Goal: Register for event/course

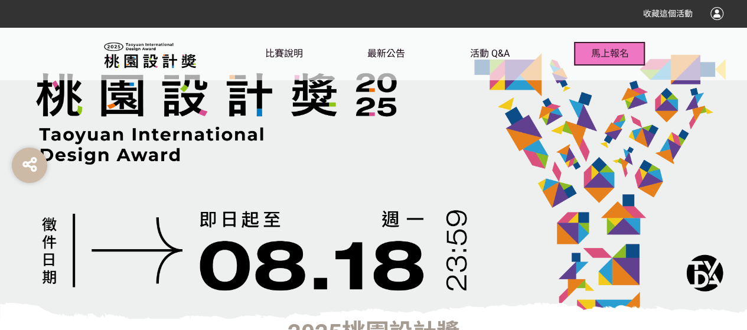
click at [625, 53] on span "馬上報名" at bounding box center [610, 53] width 38 height 11
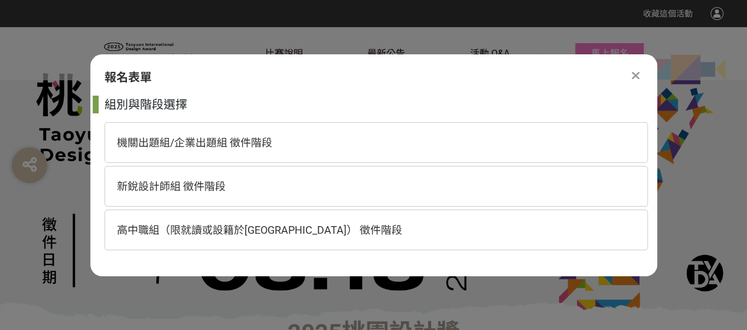
click at [633, 74] on icon at bounding box center [636, 76] width 8 height 12
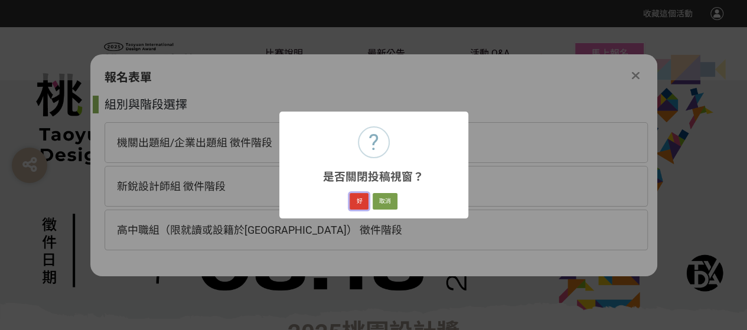
click at [360, 199] on button "好" at bounding box center [359, 201] width 19 height 17
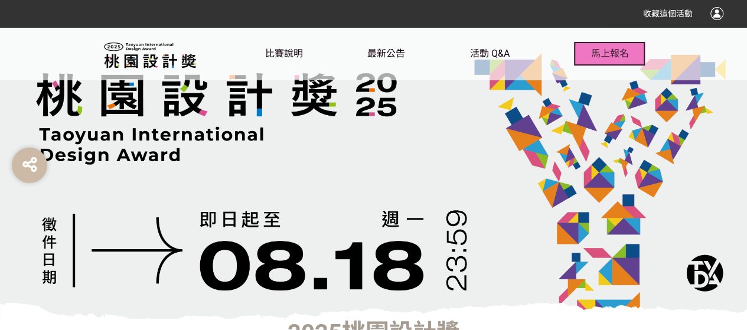
click at [624, 56] on span "馬上報名" at bounding box center [610, 53] width 38 height 11
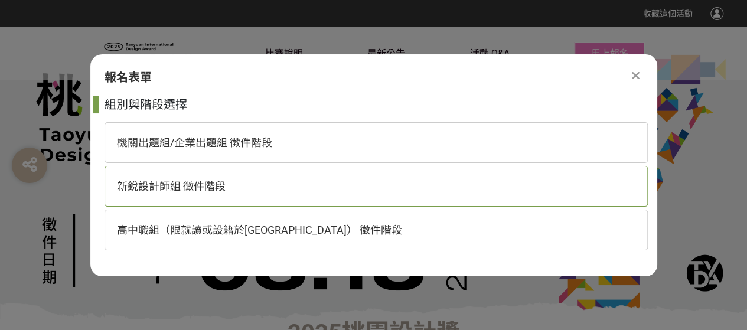
click at [196, 188] on span "新銳設計師組 徵件階段" at bounding box center [171, 186] width 109 height 12
select select "185203:185438"
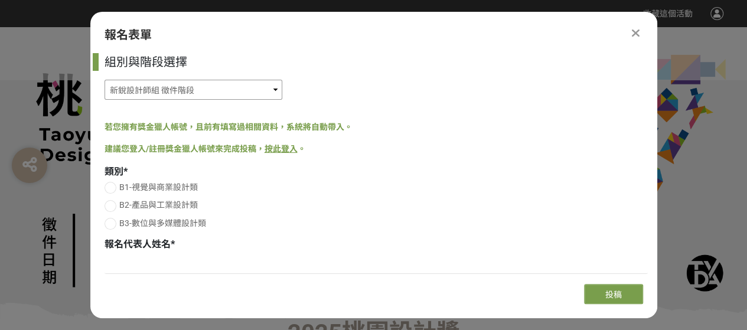
click at [207, 87] on select "機關出題組/企業出題組 徵件階段 新銳設計師組 徵件階段 高中職組（限就讀或設籍於[GEOGRAPHIC_DATA]） 徵件階段" at bounding box center [194, 90] width 178 height 20
click at [404, 90] on div "機關出題組/企業出題組 徵件階段 新銳設計師組 徵件階段 高中職組（限就讀或設籍於[GEOGRAPHIC_DATA]） 徵件階段" at bounding box center [376, 90] width 543 height 20
click at [107, 188] on div at bounding box center [111, 188] width 12 height 12
radio input "true"
drag, startPoint x: 276, startPoint y: 148, endPoint x: 266, endPoint y: 180, distance: 33.1
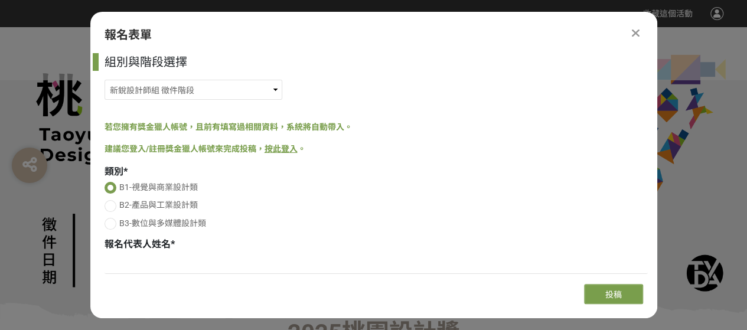
click at [260, 184] on label "B1-視覺與商業設計類" at bounding box center [376, 187] width 543 height 12
click at [115, 186] on input "B1-視覺與商業設計類" at bounding box center [111, 190] width 8 height 8
click at [282, 148] on link "按此登入" at bounding box center [281, 148] width 33 height 9
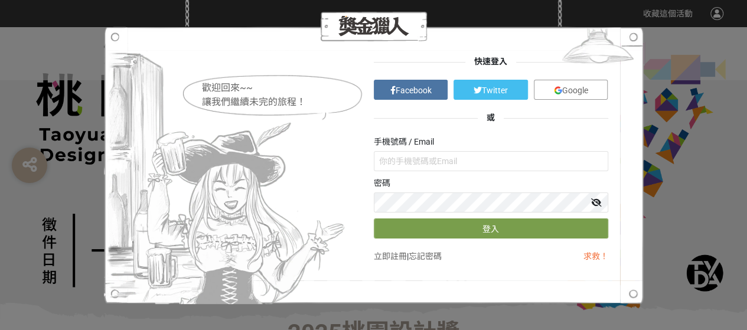
click at [593, 93] on link "Google" at bounding box center [571, 90] width 74 height 20
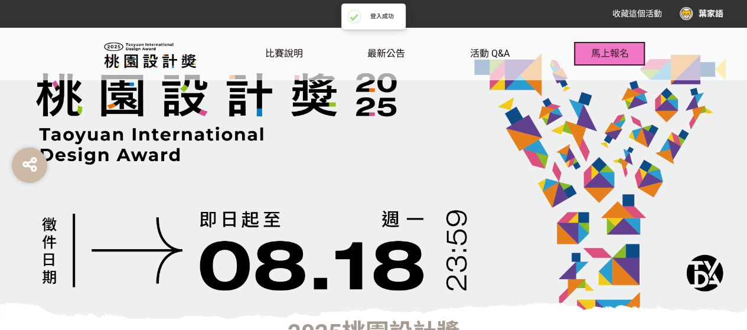
click at [614, 58] on span "馬上報名" at bounding box center [610, 53] width 38 height 11
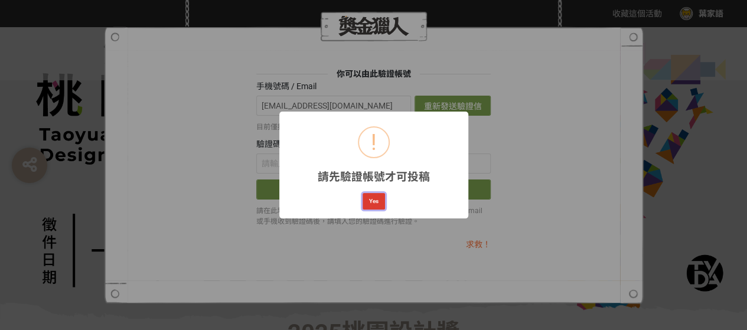
click at [380, 201] on button "Yes" at bounding box center [374, 201] width 22 height 17
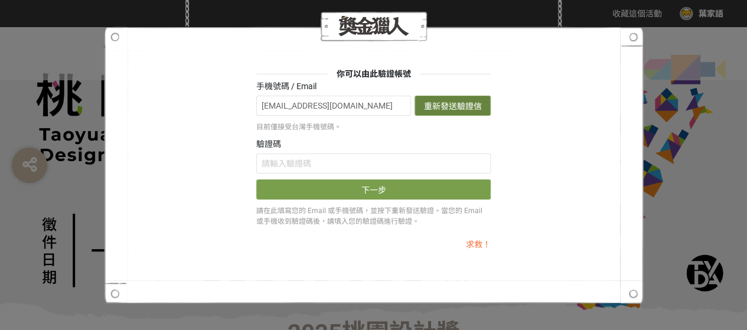
click at [434, 104] on button "重新發送驗證信" at bounding box center [453, 106] width 76 height 20
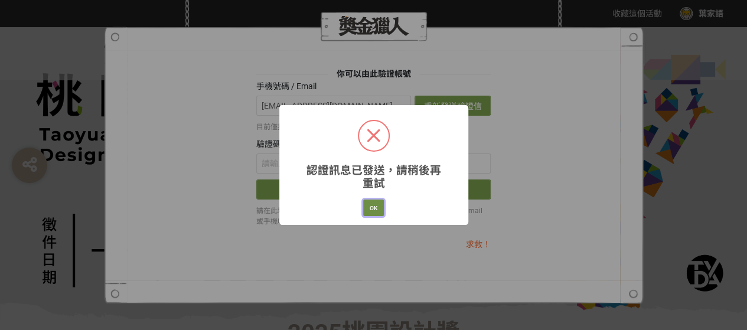
click at [374, 206] on button "OK" at bounding box center [373, 208] width 21 height 17
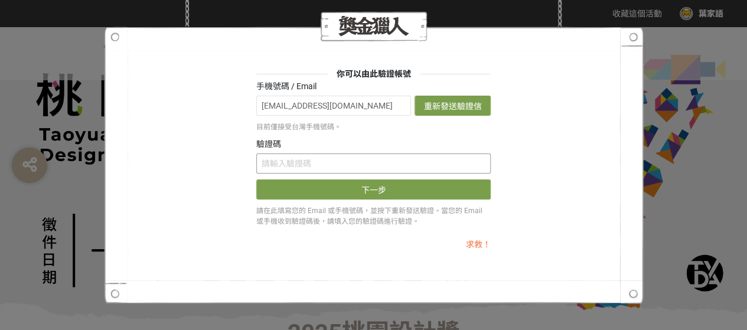
paste input "cWpydWJPaXo"
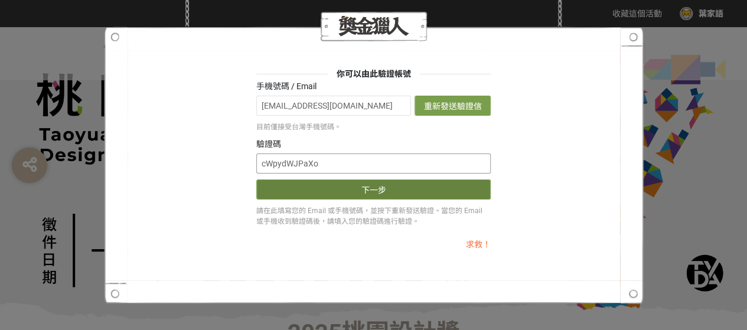
type input "cWpydWJPaXo"
click at [322, 194] on button "下一步" at bounding box center [373, 190] width 234 height 20
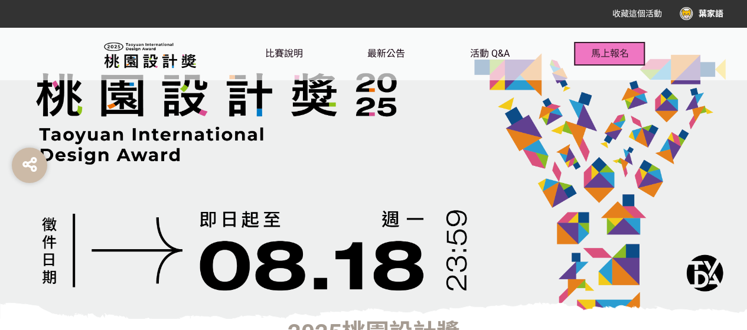
click at [602, 56] on span "馬上報名" at bounding box center [610, 53] width 38 height 11
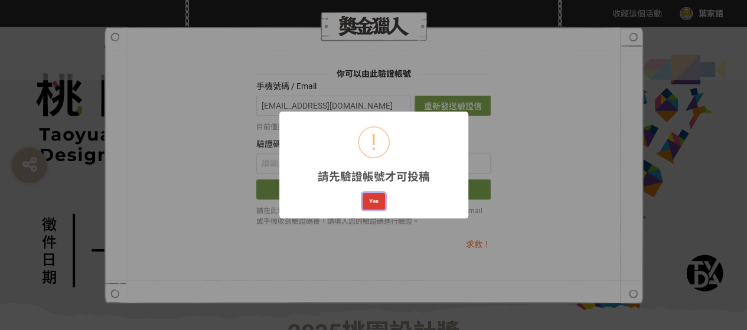
click at [373, 204] on button "Yes" at bounding box center [374, 201] width 22 height 17
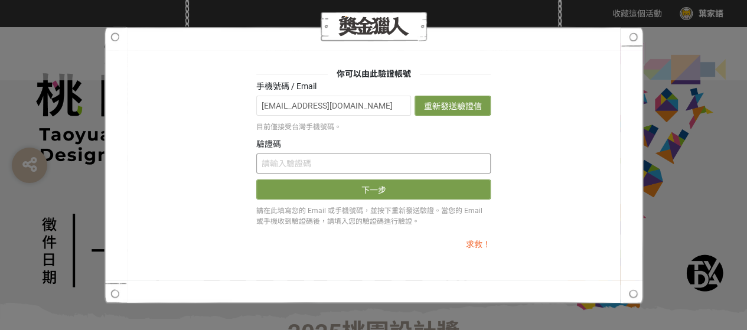
click at [311, 162] on input "text" at bounding box center [373, 164] width 234 height 20
paste input "cWpydWJPaXo"
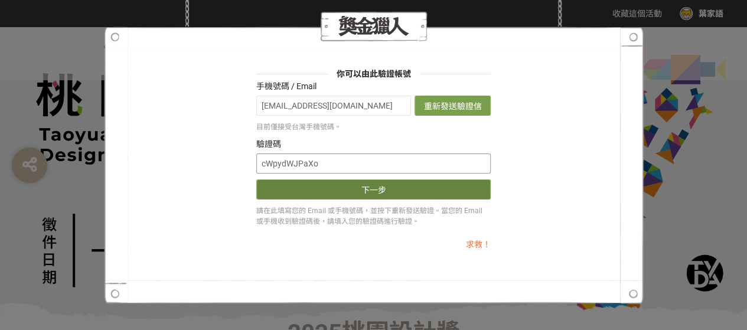
type input "cWpydWJPaXo"
click at [355, 192] on button "下一步" at bounding box center [373, 190] width 234 height 20
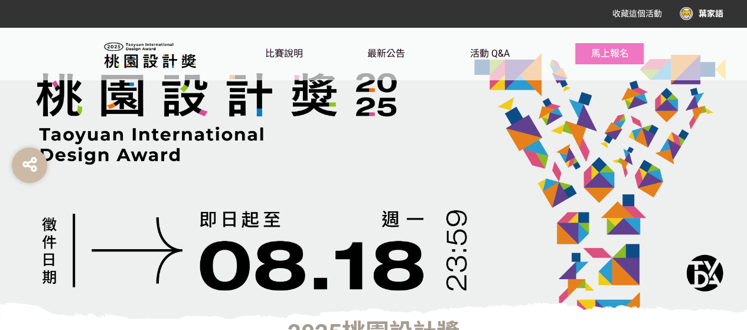
click at [703, 16] on div "葉家語" at bounding box center [702, 13] width 44 height 13
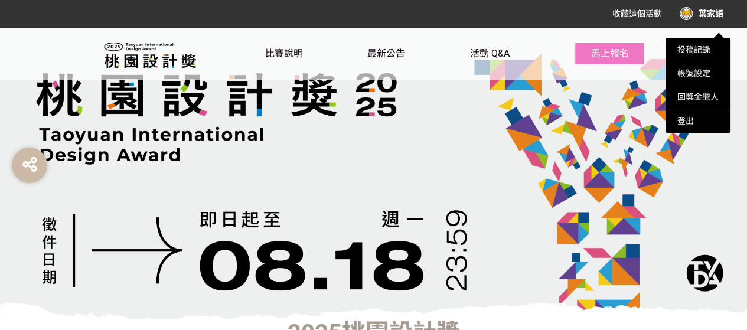
click at [612, 55] on div at bounding box center [373, 165] width 747 height 330
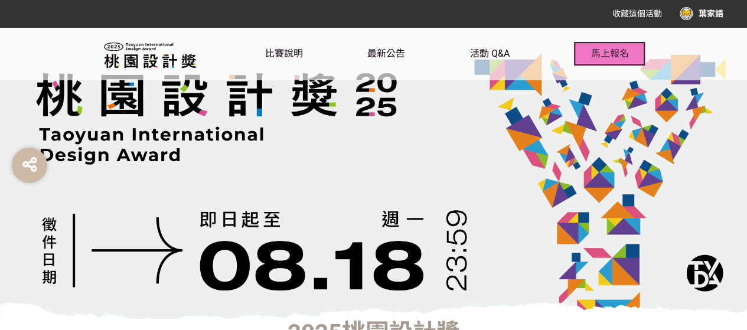
click at [612, 54] on span "馬上報名" at bounding box center [610, 53] width 38 height 11
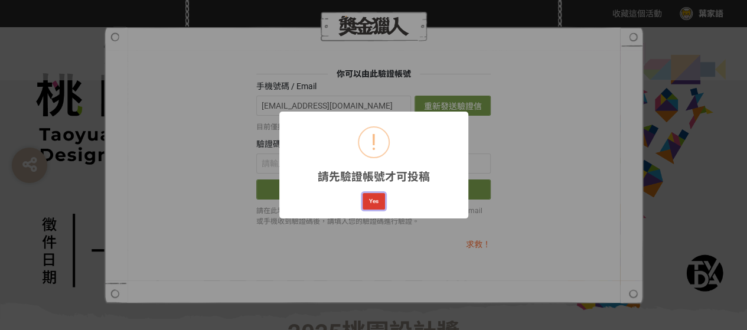
click at [376, 200] on button "Yes" at bounding box center [374, 201] width 22 height 17
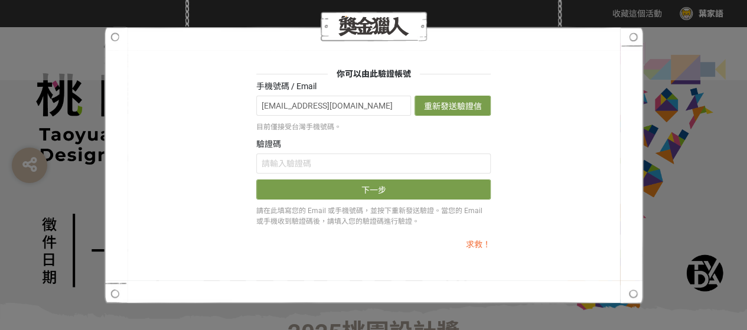
click at [533, 93] on div "你可以由此驗證帳號 手機號碼 / Email aliceyeh775@gmail.com 重新發送驗證信 目前僅接受台灣手機號碼。 驗證碼 下一步 請在此填寫…" at bounding box center [373, 165] width 469 height 195
click at [690, 255] on div "你可以由此驗證帳號 手機號碼 / Email aliceyeh775@gmail.com 重新發送驗證信 目前僅接受台灣手機號碼。 驗證碼 下一步 請在此填寫…" at bounding box center [373, 165] width 747 height 330
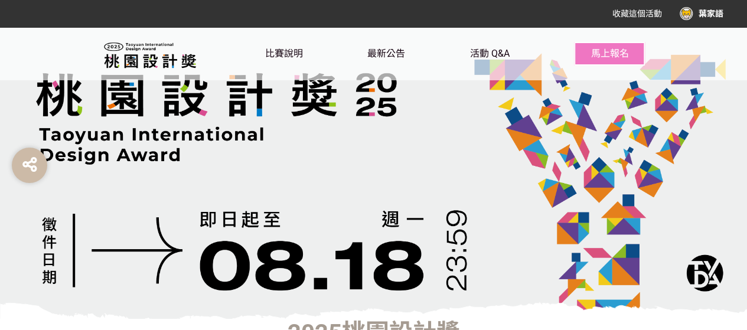
drag, startPoint x: 713, startPoint y: 49, endPoint x: 557, endPoint y: 79, distance: 158.7
click at [712, 49] on div "比賽說明 最新公告 活動 Q&A 馬上報名" at bounding box center [373, 53] width 747 height 53
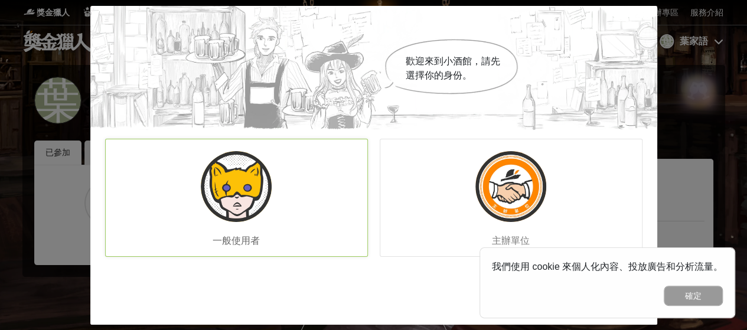
click at [213, 169] on img at bounding box center [236, 186] width 71 height 71
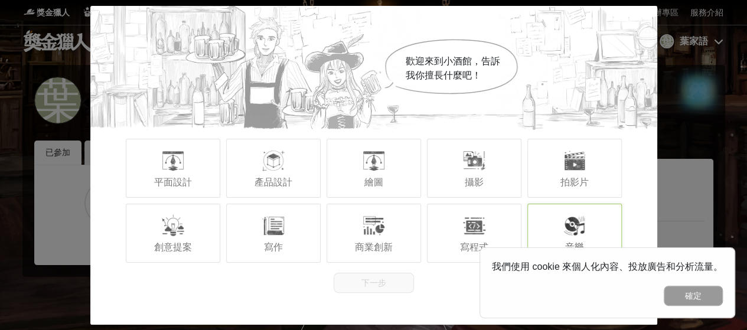
scroll to position [118, 0]
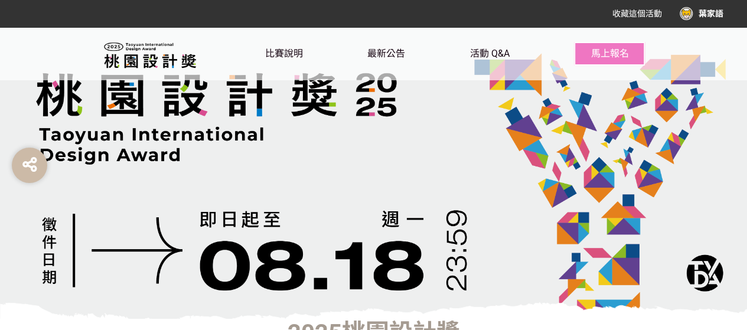
click at [709, 10] on div "葉家語" at bounding box center [702, 13] width 44 height 13
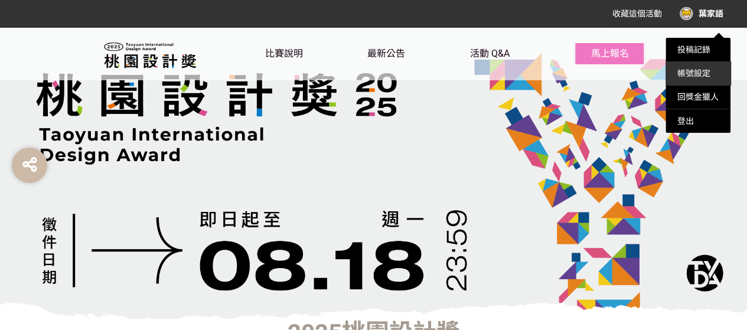
click at [707, 73] on link "帳號設定" at bounding box center [693, 73] width 33 height 9
click at [395, 57] on div at bounding box center [373, 165] width 747 height 330
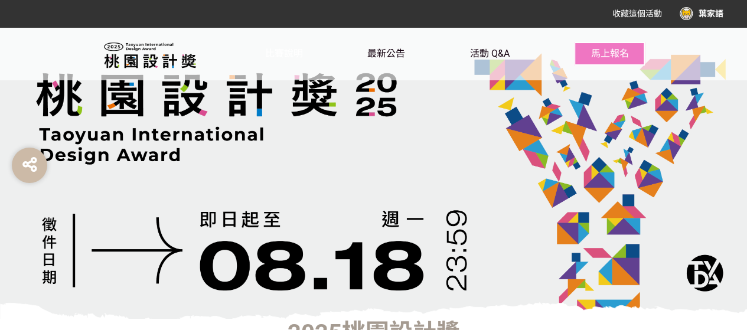
click at [280, 55] on span "比賽說明" at bounding box center [284, 53] width 38 height 11
click at [299, 58] on span "比賽說明" at bounding box center [284, 53] width 38 height 11
click at [701, 53] on div "比賽說明 最新公告 活動 Q&A 馬上報名" at bounding box center [373, 53] width 747 height 53
click at [612, 51] on span "馬上報名" at bounding box center [610, 53] width 38 height 11
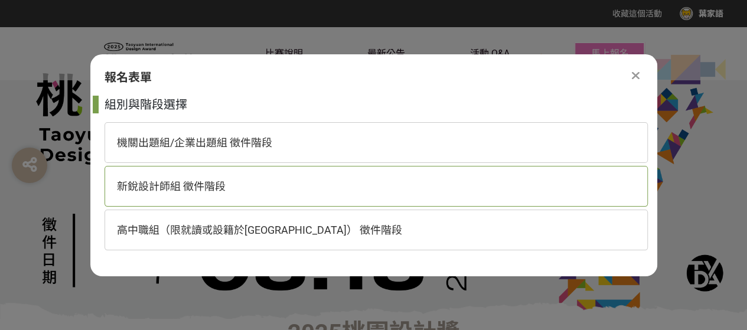
click at [190, 190] on span "新銳設計師組 徵件階段" at bounding box center [171, 186] width 109 height 12
select select "185203:185438"
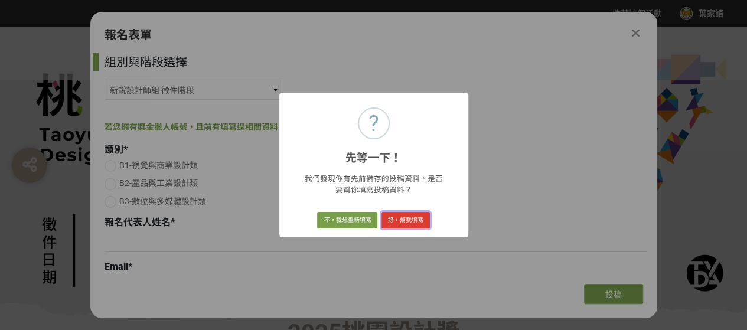
click at [405, 214] on button "好，幫我填寫" at bounding box center [406, 220] width 48 height 17
radio input "true"
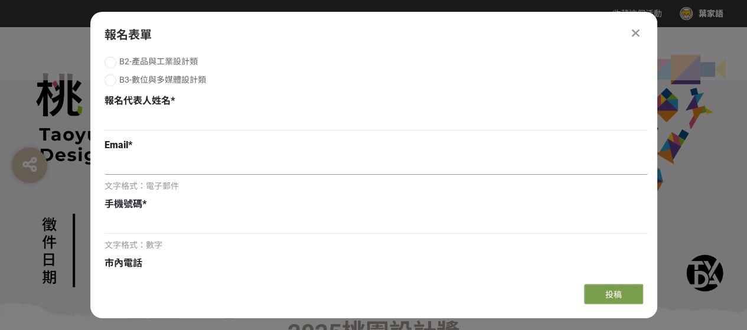
scroll to position [118, 0]
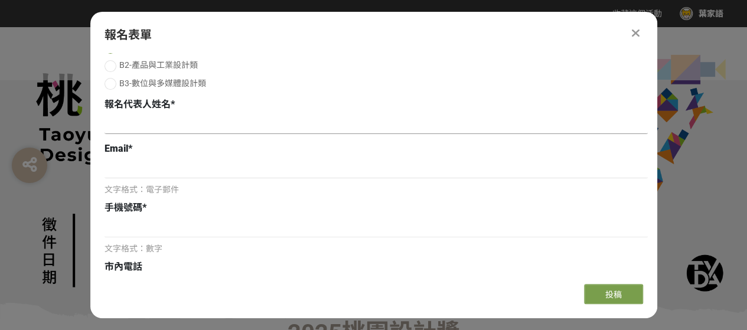
click at [187, 120] on input at bounding box center [376, 124] width 543 height 20
type input "u"
type input "一"
type input "葉家語"
click at [201, 173] on input at bounding box center [376, 168] width 543 height 20
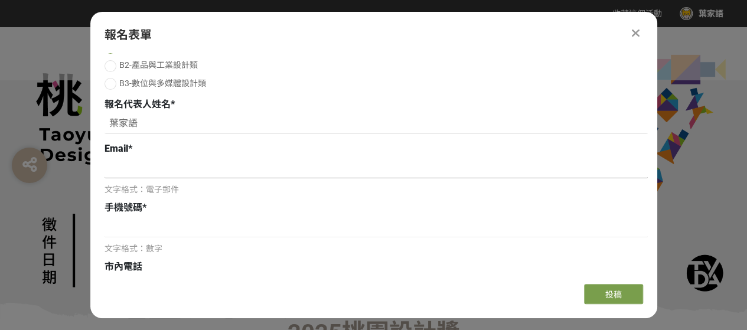
type input "ㄇ"
paste input "41ucid.ice@gmail.com"
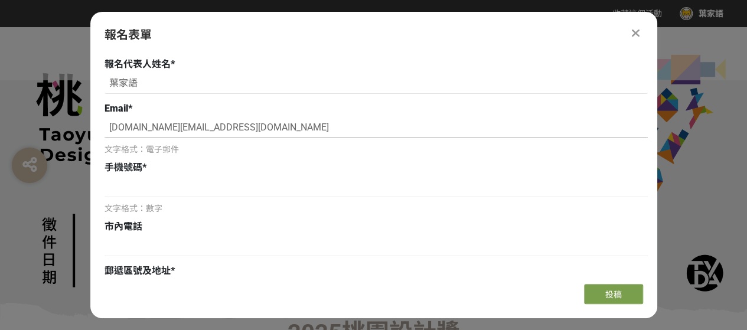
scroll to position [177, 0]
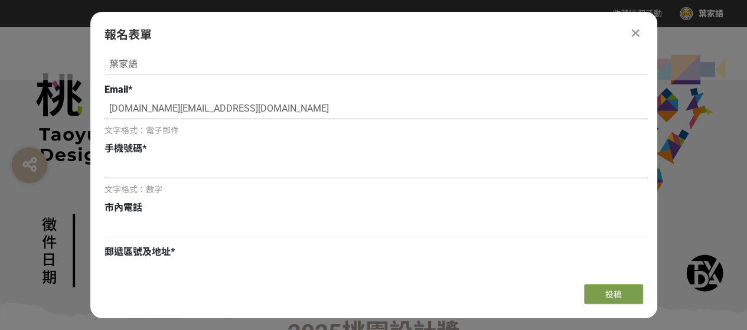
type input "41ucid.ice@gmail.com"
click at [169, 177] on input at bounding box center [376, 168] width 543 height 20
type input "ㄞ"
type input "0962036219"
click at [177, 236] on input at bounding box center [376, 227] width 543 height 20
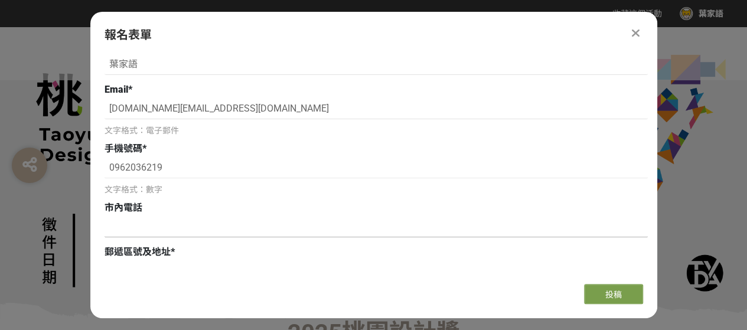
scroll to position [295, 0]
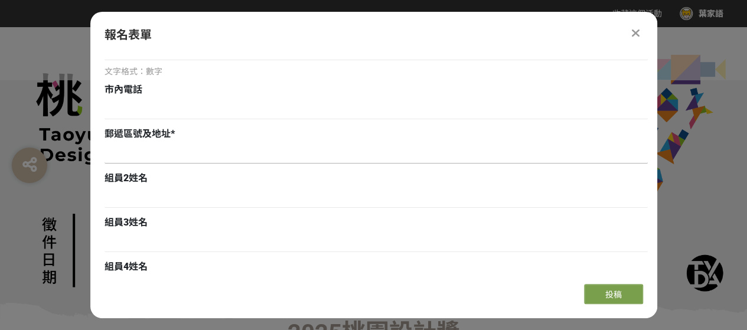
click at [203, 156] on input at bounding box center [376, 154] width 543 height 20
type input "320 桃園市中壢區三光路179號樓"
click at [257, 191] on input at bounding box center [376, 198] width 543 height 20
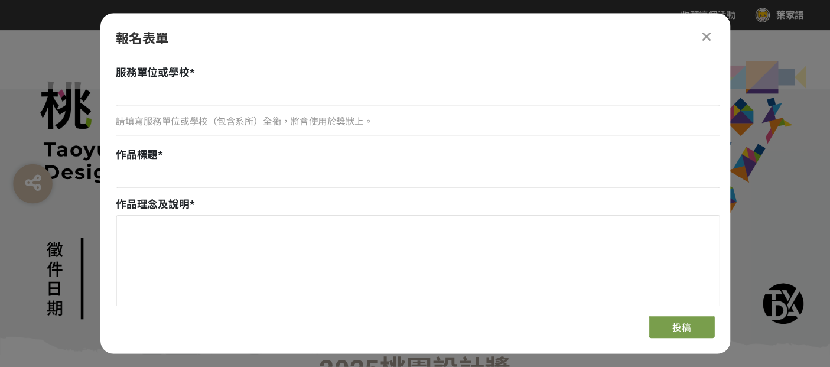
scroll to position [709, 0]
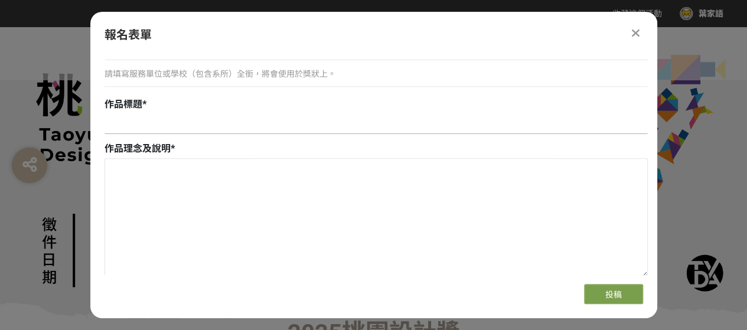
click at [208, 120] on input at bounding box center [376, 124] width 543 height 20
type input "戶"
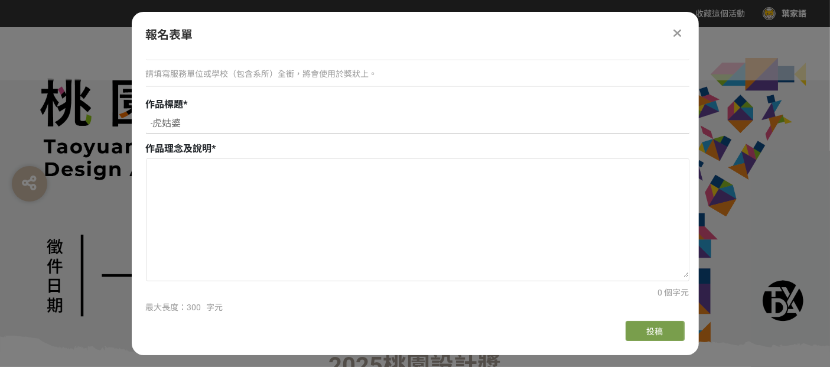
drag, startPoint x: 152, startPoint y: 122, endPoint x: 145, endPoint y: 123, distance: 6.5
click at [146, 123] on input "-虎姑婆" at bounding box center [417, 124] width 543 height 20
click at [208, 123] on input "虎姑婆" at bounding box center [417, 124] width 543 height 20
paste input "-"
click at [214, 186] on textarea at bounding box center [417, 218] width 542 height 118
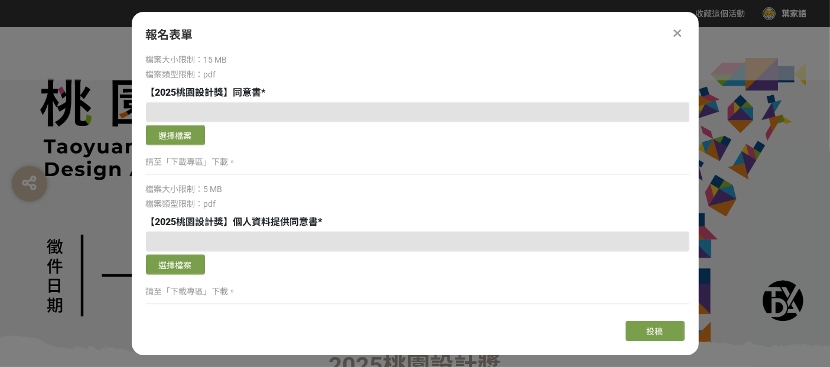
scroll to position [1299, 0]
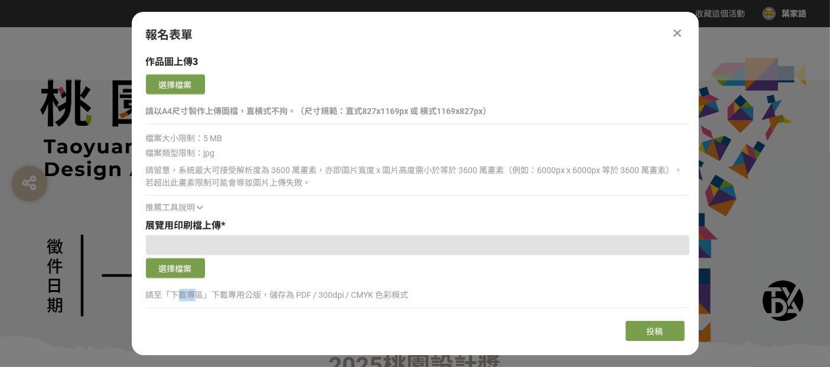
drag, startPoint x: 175, startPoint y: 292, endPoint x: 199, endPoint y: 294, distance: 23.7
click at [198, 294] on p "請至「下載專區」下載專用公版，儲存為 PDF / 300dpi / CMYK 色彩模式" at bounding box center [417, 295] width 543 height 12
drag, startPoint x: 175, startPoint y: 294, endPoint x: 201, endPoint y: 295, distance: 26.0
click at [201, 295] on p "請至「下載專區」下載專用公版，儲存為 PDF / 300dpi / CMYK 色彩模式" at bounding box center [417, 295] width 543 height 12
copy p "下載專區"
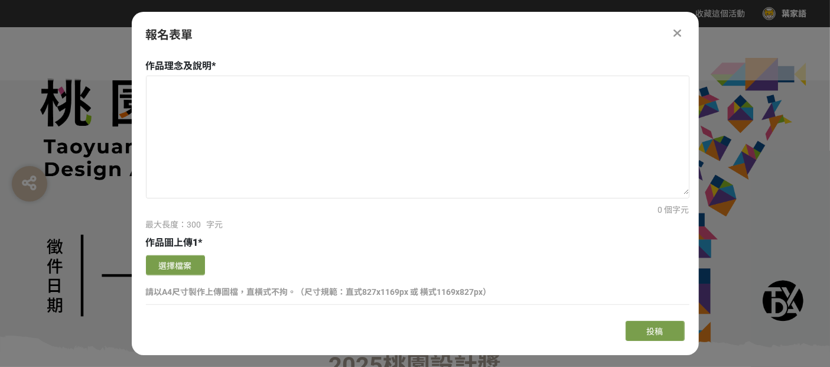
scroll to position [709, 0]
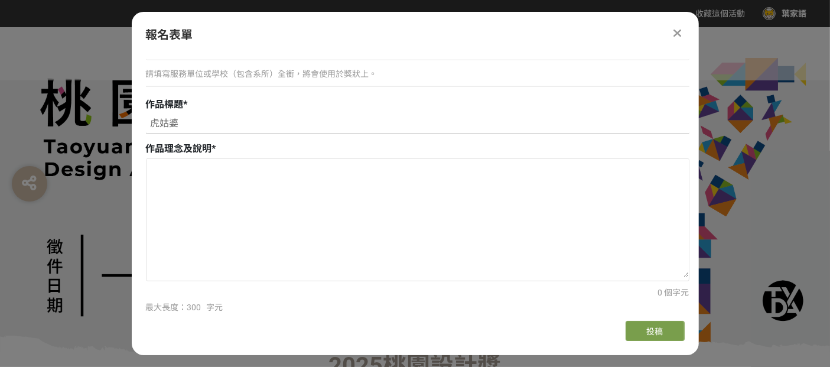
drag, startPoint x: 125, startPoint y: 122, endPoint x: 94, endPoint y: 122, distance: 30.1
paste input "《虎姑婆》"
type input "《虎姑婆》"
click at [214, 174] on textarea at bounding box center [417, 218] width 542 height 118
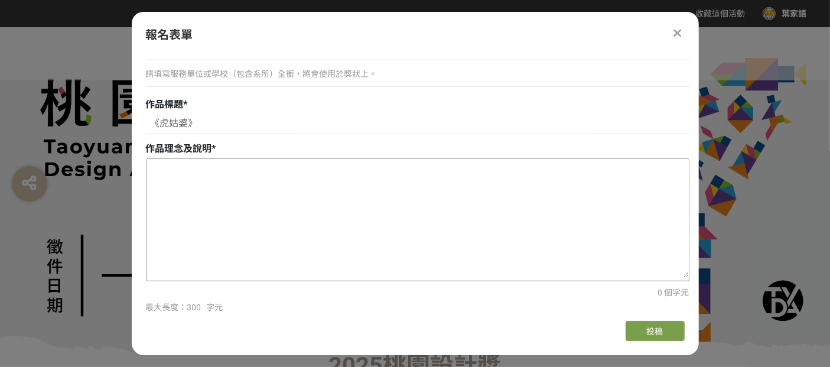
paste textarea "小時候，媽媽總在睡前唱〈虎姑婆〉哄我入眠。 歌詞雖帶著恐懼，卻成了我黑暗中最大的勇氣—— 一句「虎姑婆別咬我」，像是守護的咒語， 讓我安心閉上眼，進入夢鄉。 …"
drag, startPoint x: 233, startPoint y: 229, endPoint x: 146, endPoint y: 172, distance: 103.7
click at [146, 172] on textarea at bounding box center [417, 218] width 542 height 118
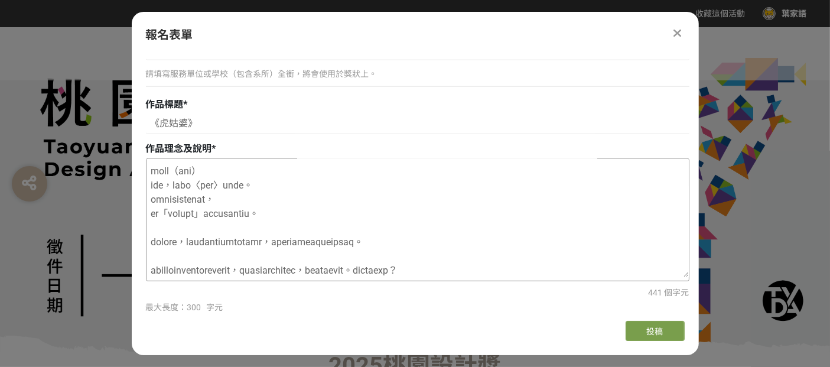
scroll to position [489, 0]
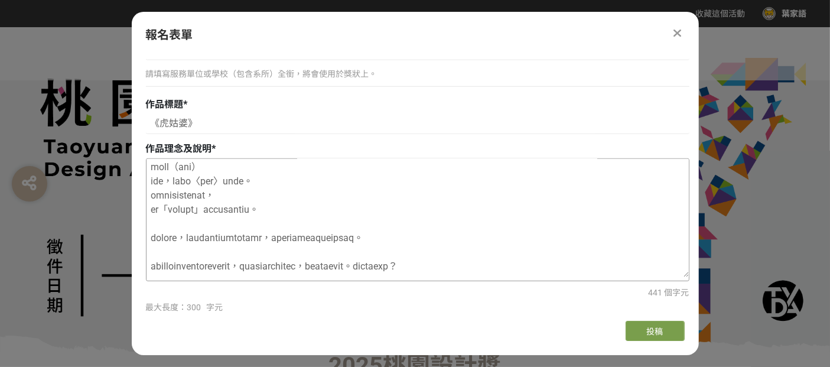
drag, startPoint x: 666, startPoint y: 208, endPoint x: 148, endPoint y: 203, distance: 518.0
click at [148, 203] on textarea at bounding box center [417, 218] width 542 height 118
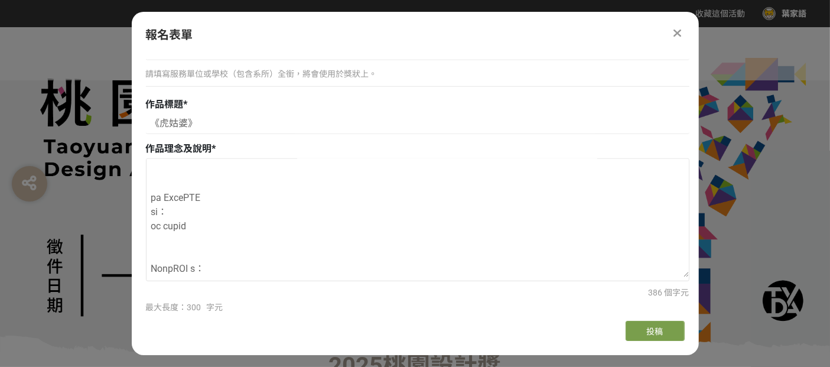
scroll to position [0, 0]
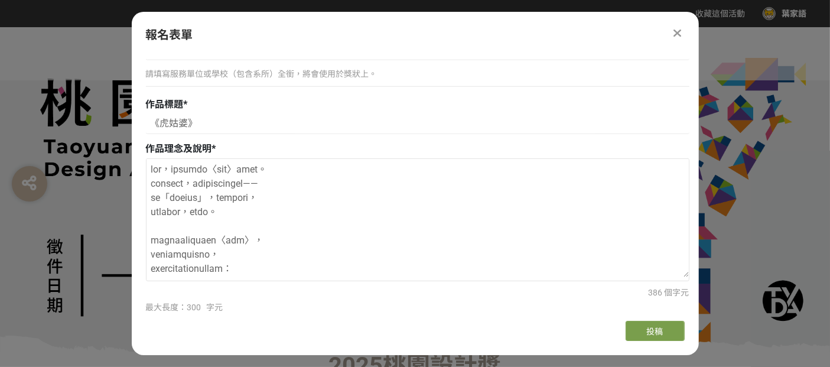
drag, startPoint x: 562, startPoint y: 186, endPoint x: 143, endPoint y: 126, distance: 423.0
click at [143, 126] on div "組別與階段選擇 機關出題組/企業出題組 徵件階段 新銳設計師組 徵件階段 高中職組（限就讀或設籍於桃園市） 徵件階段 若您擁有獎金獵人帳號，且前有填寫過相關資…" at bounding box center [415, 182] width 567 height 258
type textarea "小時候，媽媽總在睡前唱〈虎姑婆〉哄我入眠。 歌詞雖帶著恐懼，卻成了我黑暗中最大的勇氣—— 一句「虎姑婆別咬我」，像是守護的咒語， 讓我安心閉上眼，進入夢鄉。 …"
click at [143, 125] on div "組別與階段選擇 機關出題組/企業出題組 徵件階段 新銳設計師組 徵件階段 高中職組（限就讀或設籍於桃園市） 徵件階段 若您擁有獎金獵人帳號，且前有填寫過相關資…" at bounding box center [415, 182] width 567 height 258
drag, startPoint x: 563, startPoint y: 270, endPoint x: 121, endPoint y: 90, distance: 476.8
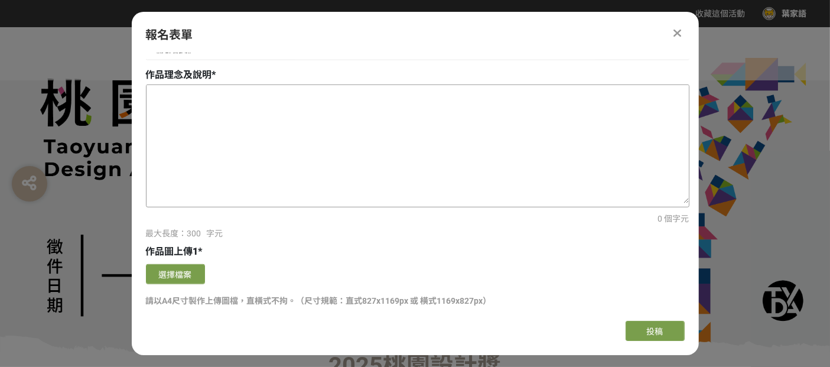
scroll to position [709, 0]
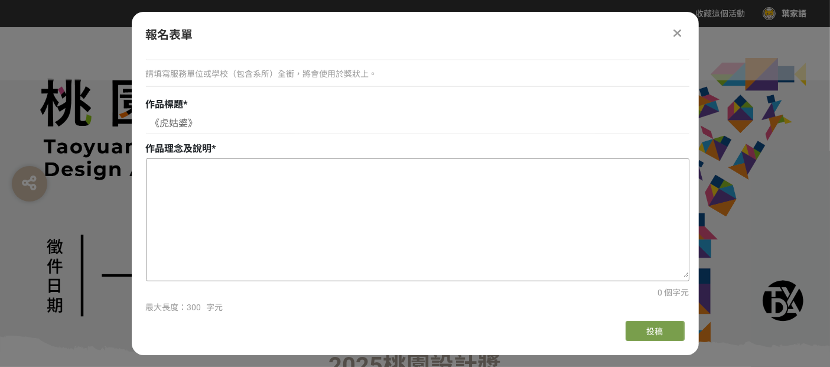
click at [248, 193] on textarea at bounding box center [417, 218] width 542 height 118
paste textarea "小時候，媽媽總在睡前唱〈虎姑婆〉哄我入眠。 歌詞雖帶著恐懼，卻成了我黑暗中最大的勇氣—— 一句「虎姑婆別咬我」，像是守護的咒語， 讓我安心閉上眼，進入夢鄉。 …"
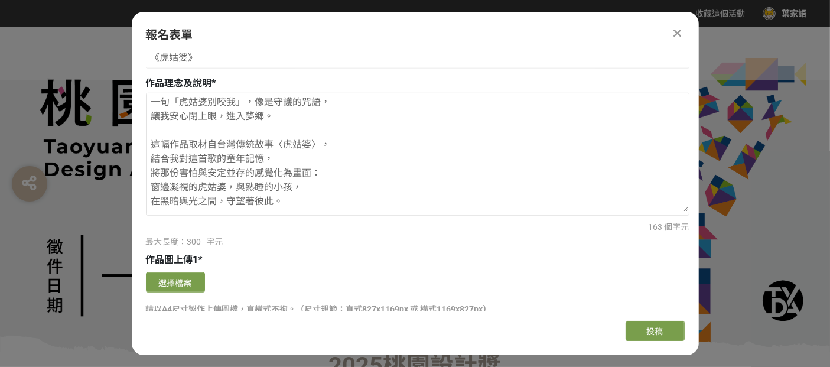
scroll to position [840, 0]
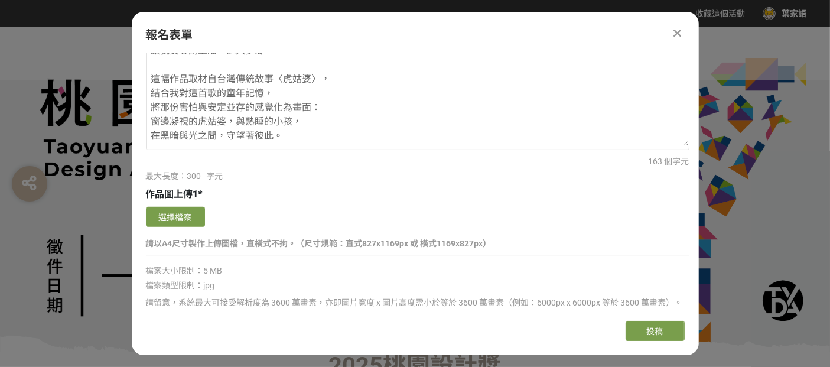
type textarea "小時候，媽媽總在睡前唱〈虎姑婆〉哄我入眠。 歌詞雖帶著恐懼，卻成了我黑暗中最大的勇氣—— 一句「虎姑婆別咬我」，像是守護的咒語， 讓我安心閉上眼，進入夢鄉。 …"
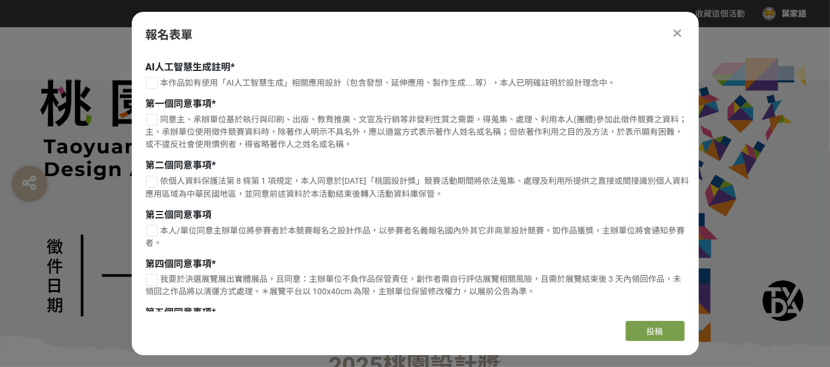
scroll to position [1954, 0]
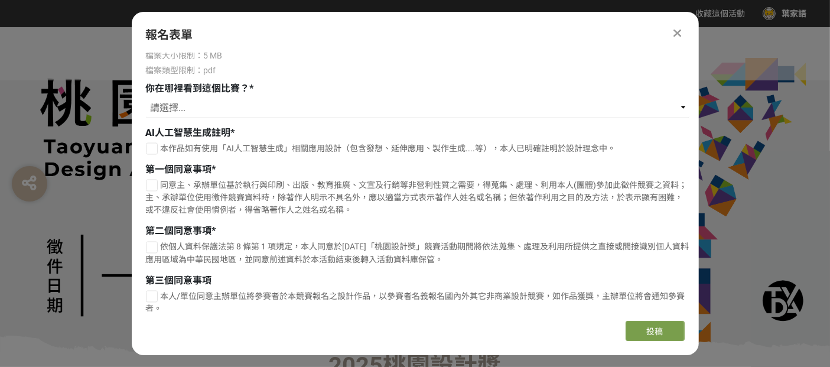
click at [155, 146] on div at bounding box center [152, 149] width 12 height 12
click at [155, 146] on div at bounding box center [151, 149] width 11 height 11
checkbox input "false"
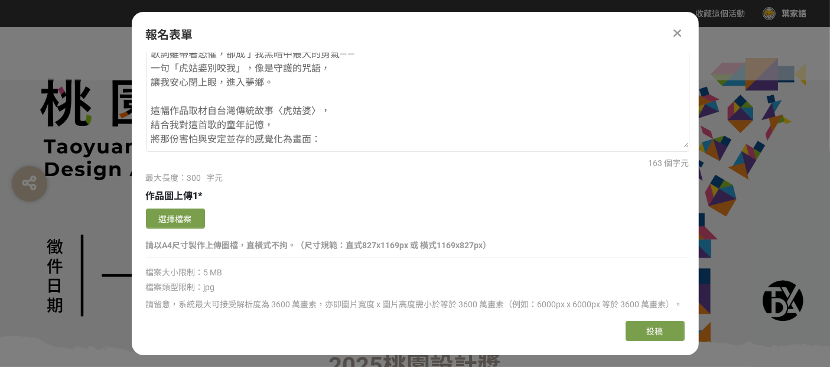
scroll to position [904, 0]
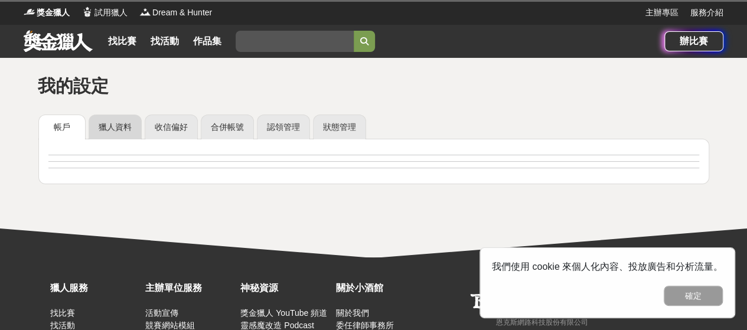
click at [100, 121] on div "獎金獵人 試用獵人 Dream & Hunter 主辦專區 服務介紹 找比賽 找活動 作品集 辦比賽 我的設定 帳戶 獵人資料 收信偏好 合併帳號 認領管理 …" at bounding box center [373, 211] width 747 height 423
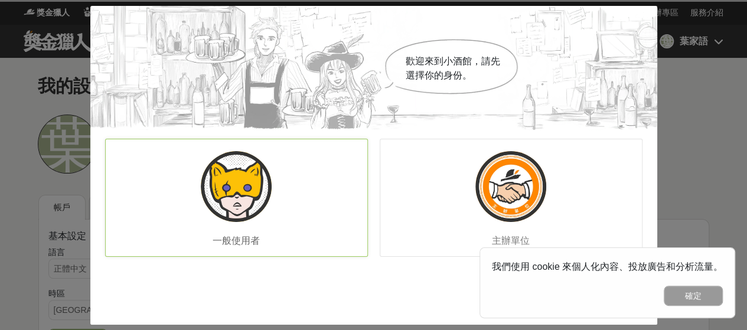
click at [195, 169] on div "一般使用者" at bounding box center [236, 198] width 263 height 118
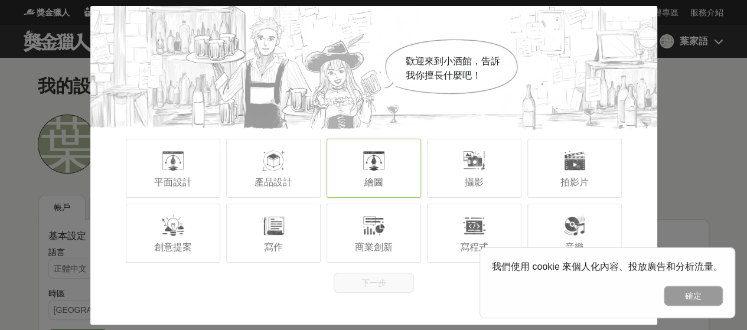
click at [392, 182] on div "繪圖" at bounding box center [374, 168] width 94 height 59
click at [165, 172] on div "平面設計" at bounding box center [173, 168] width 94 height 59
click at [265, 305] on div "歡迎來到小酒館，告訴我你擅長什麼吧！ 平面設計 產品設計 繪圖 攝影 拍影片 創意提案 寫作 商業創新 寫程式 音樂 下一步" at bounding box center [373, 165] width 567 height 319
click at [363, 285] on button "下一步" at bounding box center [374, 283] width 80 height 20
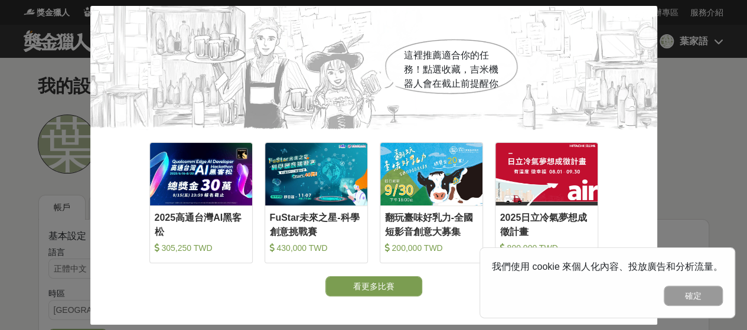
click at [362, 285] on button "看更多比賽" at bounding box center [373, 286] width 97 height 20
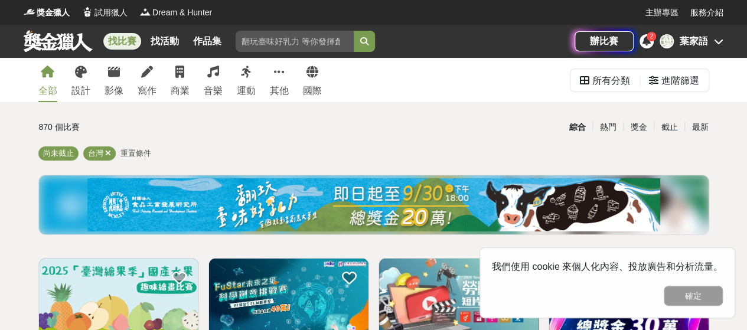
click at [648, 40] on div "2" at bounding box center [651, 36] width 9 height 9
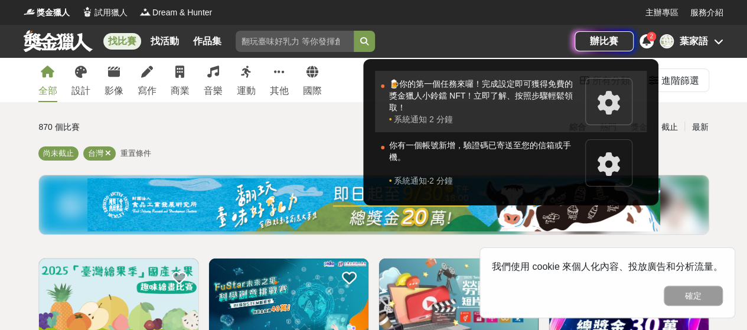
click at [481, 87] on div "🍺你的第一個任務來囉！完成設定即可獲得免費的獎金獵人小鈴鐺 NFT！立即了解、按照步驟輕鬆領取！" at bounding box center [484, 95] width 190 height 35
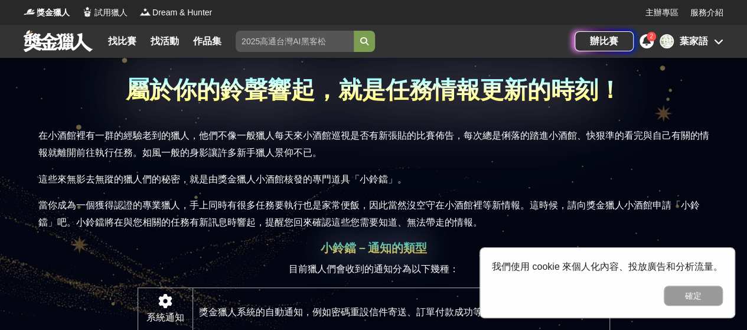
click at [651, 36] on span "2" at bounding box center [652, 36] width 4 height 6
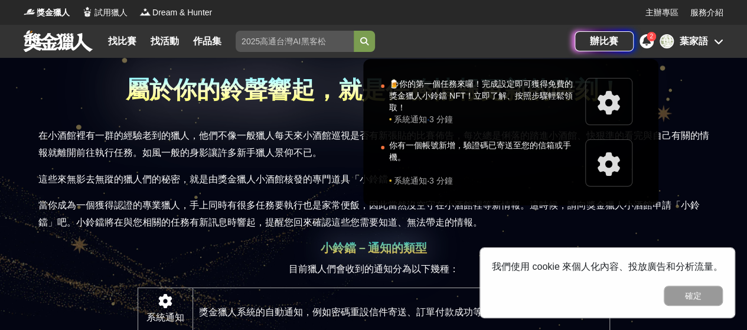
click at [648, 37] on div "2" at bounding box center [651, 36] width 9 height 9
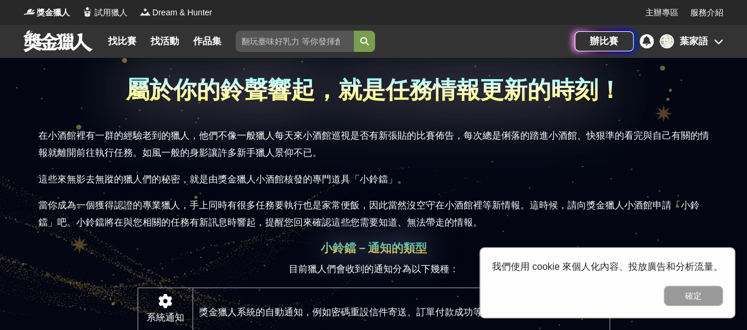
click at [646, 45] on icon at bounding box center [647, 40] width 8 height 9
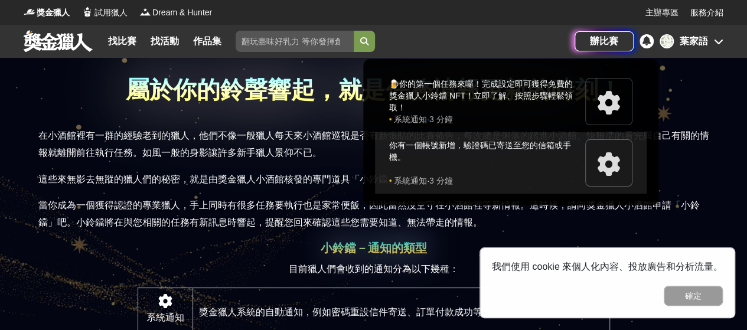
click at [479, 141] on div "你有一個帳號新增，驗證碼已寄送至您的信箱或手機。" at bounding box center [484, 156] width 190 height 35
click at [478, 158] on div "你有一個帳號新增，驗證碼已寄送至您的信箱或手機。" at bounding box center [484, 156] width 190 height 35
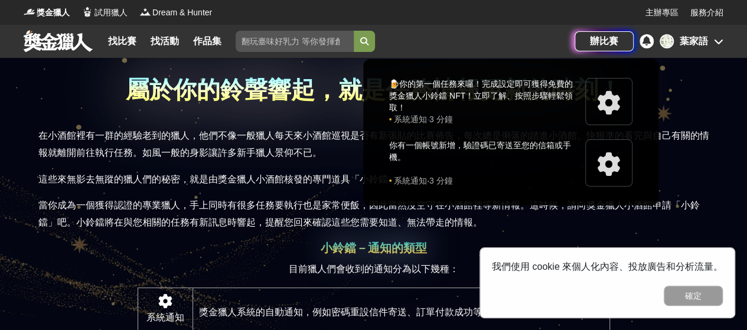
click at [720, 97] on div at bounding box center [373, 165] width 747 height 330
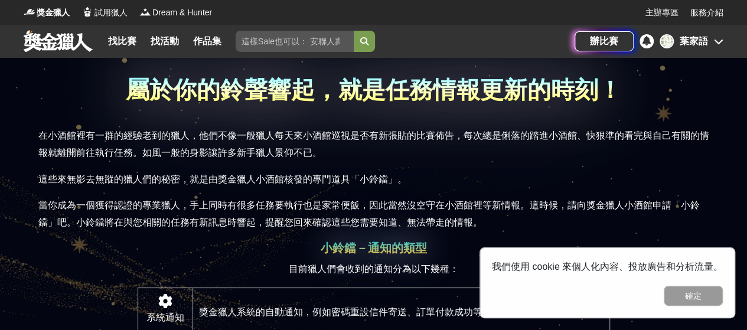
click at [717, 38] on icon at bounding box center [718, 41] width 9 height 9
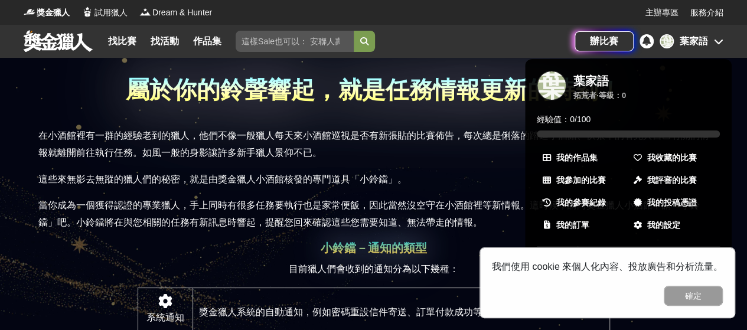
click at [597, 80] on div "葉家語" at bounding box center [590, 81] width 35 height 14
click at [544, 87] on div "葉" at bounding box center [552, 86] width 30 height 30
click at [597, 220] on link "我的訂單" at bounding box center [582, 224] width 91 height 21
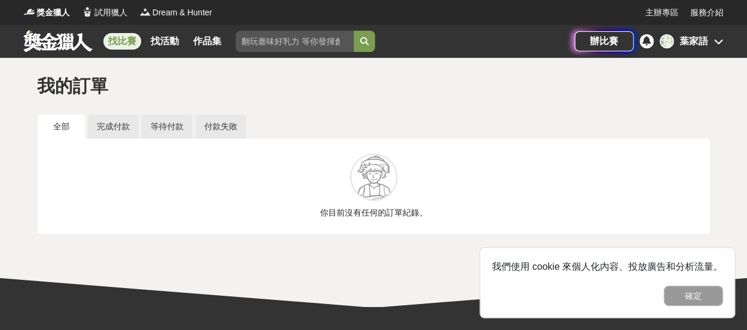
click at [119, 40] on link "找比賽" at bounding box center [122, 41] width 38 height 17
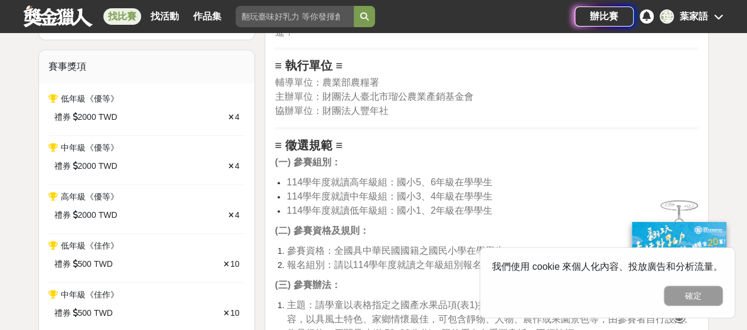
scroll to position [532, 0]
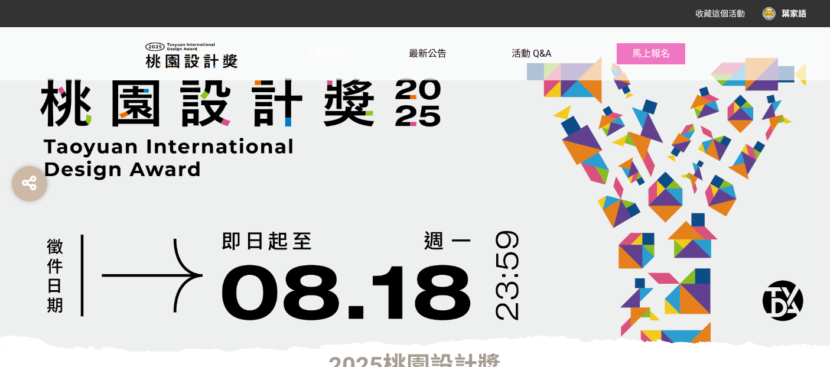
click at [330, 56] on span "比賽說明" at bounding box center [326, 53] width 38 height 11
click at [738, 59] on div "比賽說明 最新公告 活動 Q&A 馬上報名" at bounding box center [415, 53] width 830 height 53
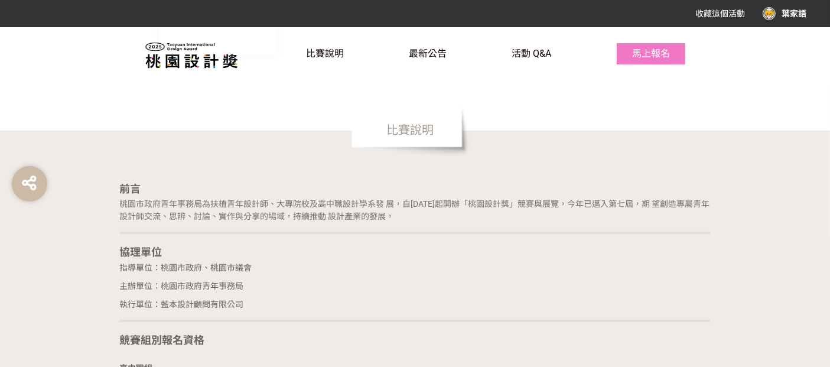
scroll to position [787, 0]
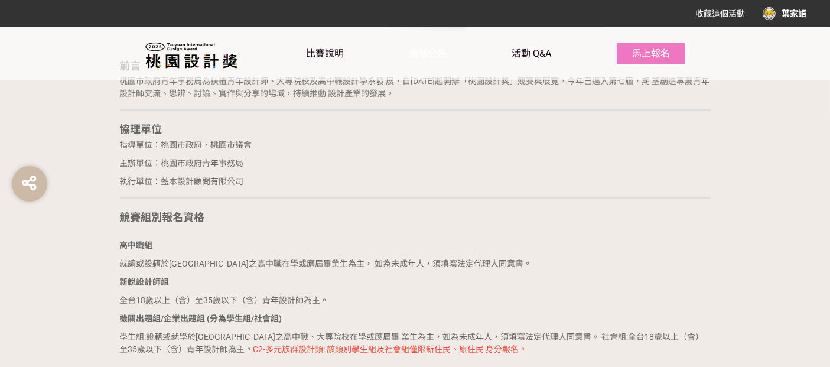
click at [415, 58] on span "最新公告" at bounding box center [428, 53] width 38 height 11
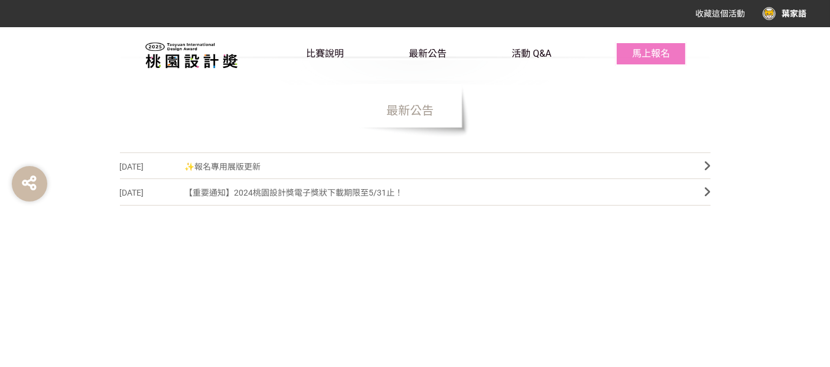
scroll to position [328, 0]
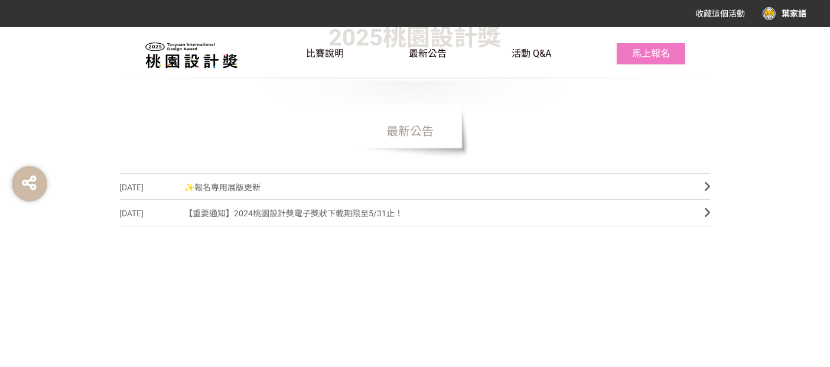
click at [259, 187] on span "✨報名專用展版更新" at bounding box center [436, 187] width 502 height 27
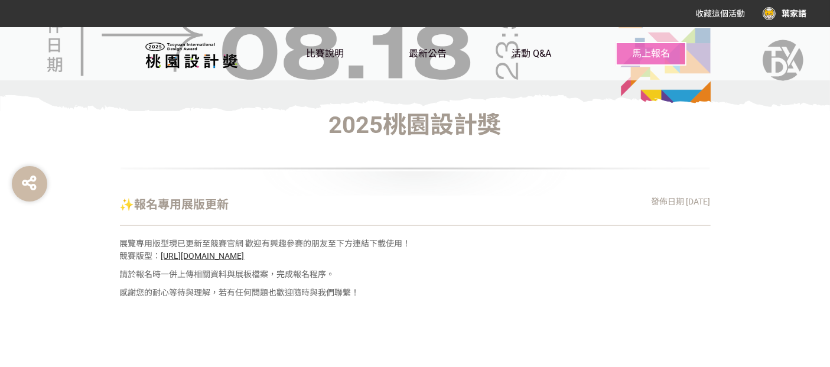
scroll to position [328, 0]
